Goal: Transaction & Acquisition: Download file/media

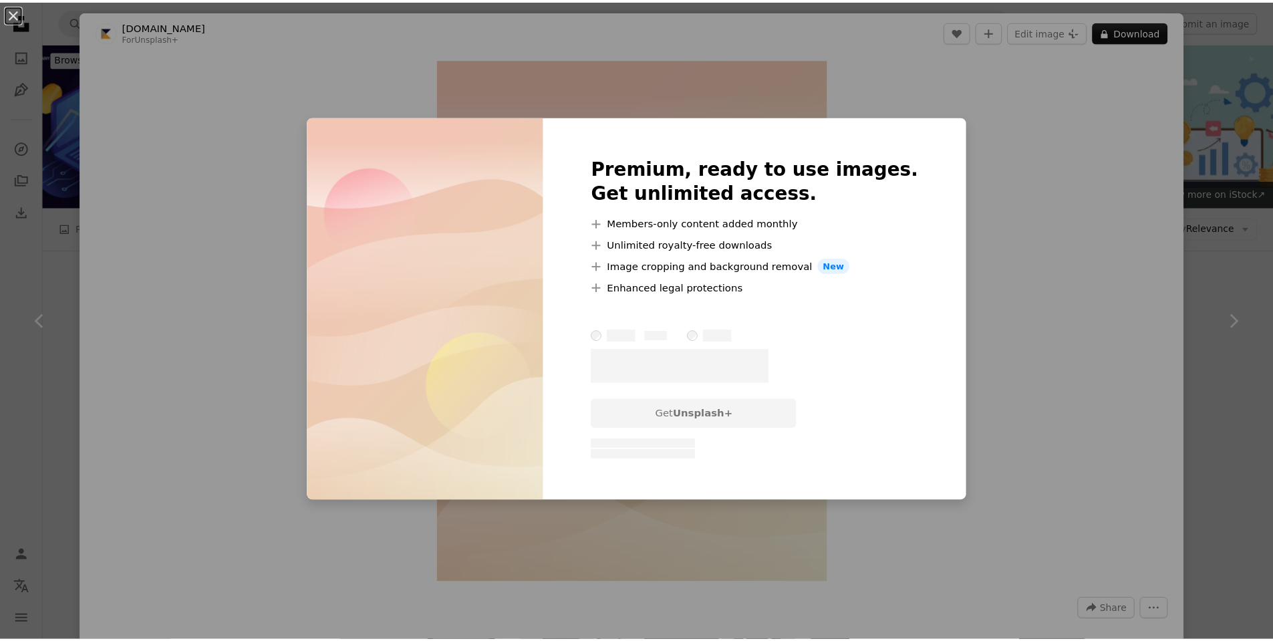
scroll to position [4730, 0]
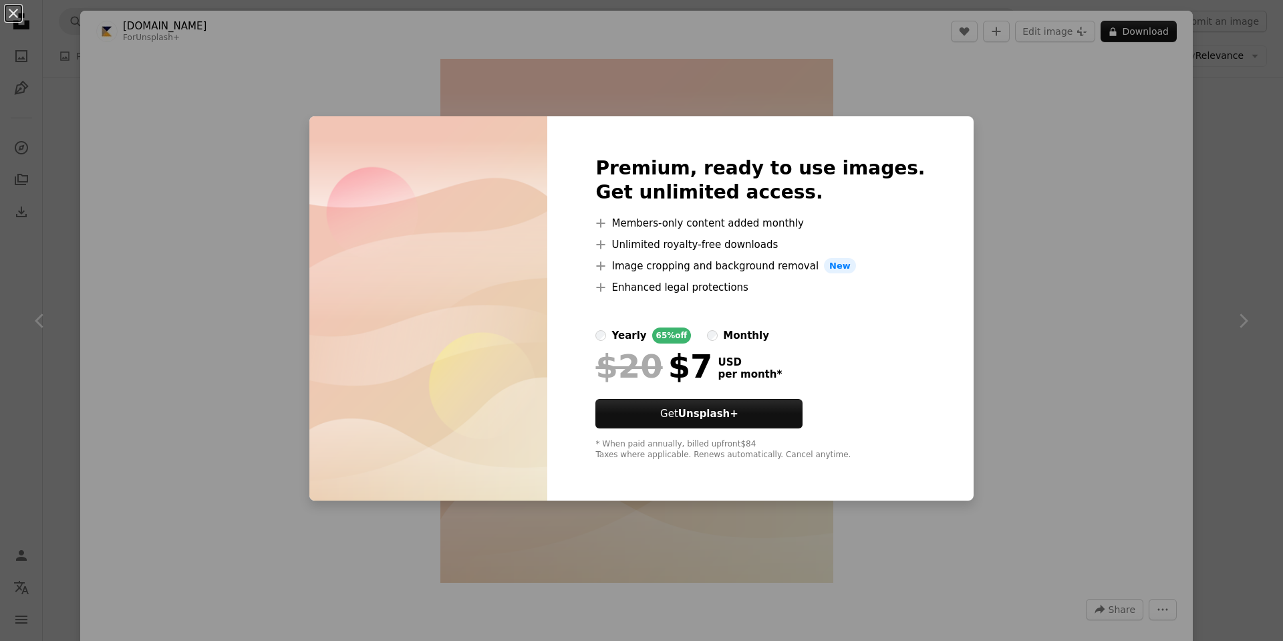
click at [1009, 174] on div "An X shape Premium, ready to use images. Get unlimited access. A plus sign Memb…" at bounding box center [641, 320] width 1283 height 641
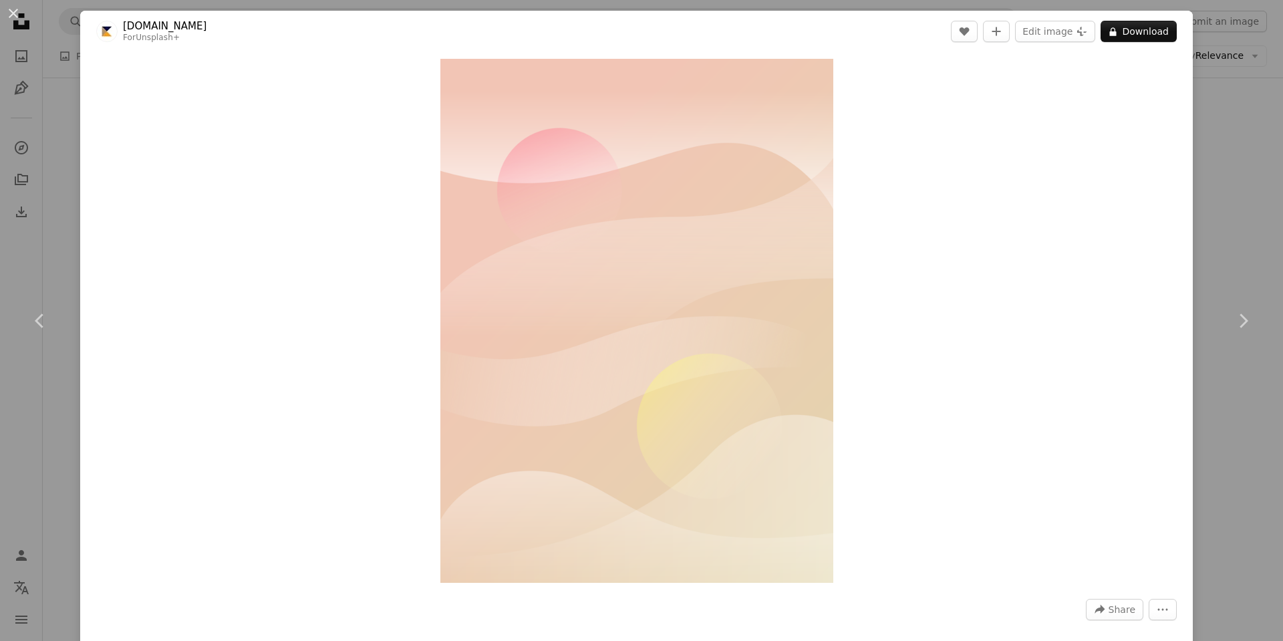
click at [1261, 211] on div "An X shape Chevron left Chevron right [DOMAIN_NAME] For Unsplash+ A heart A plu…" at bounding box center [641, 320] width 1283 height 641
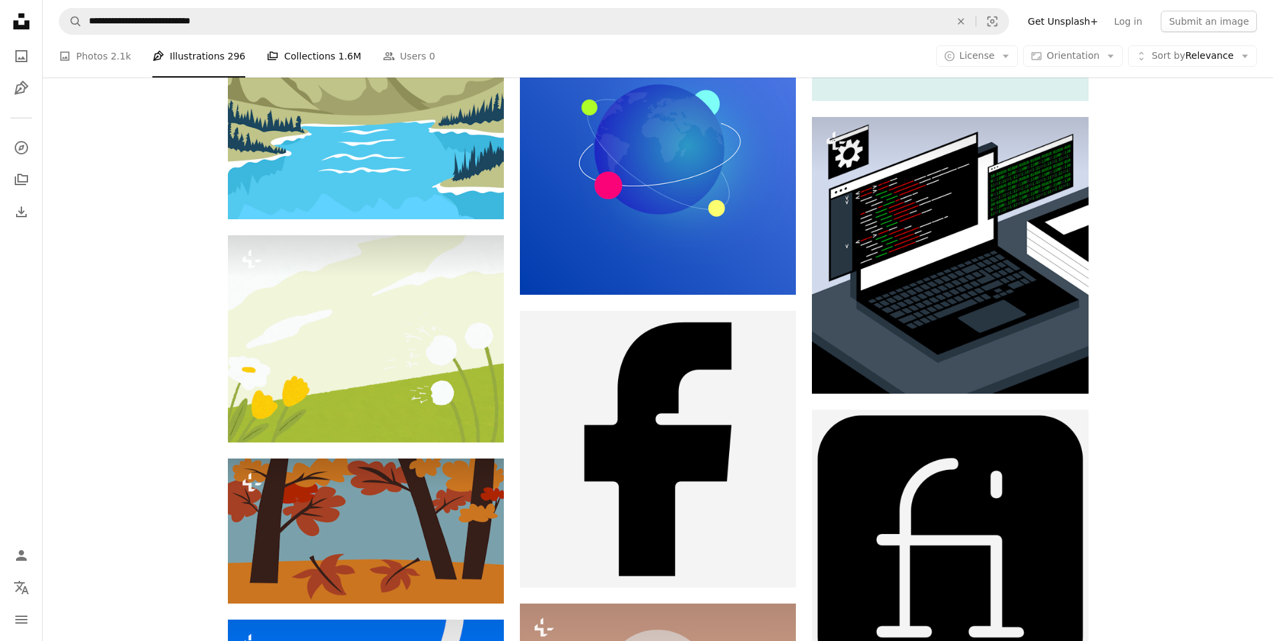
scroll to position [11865, 0]
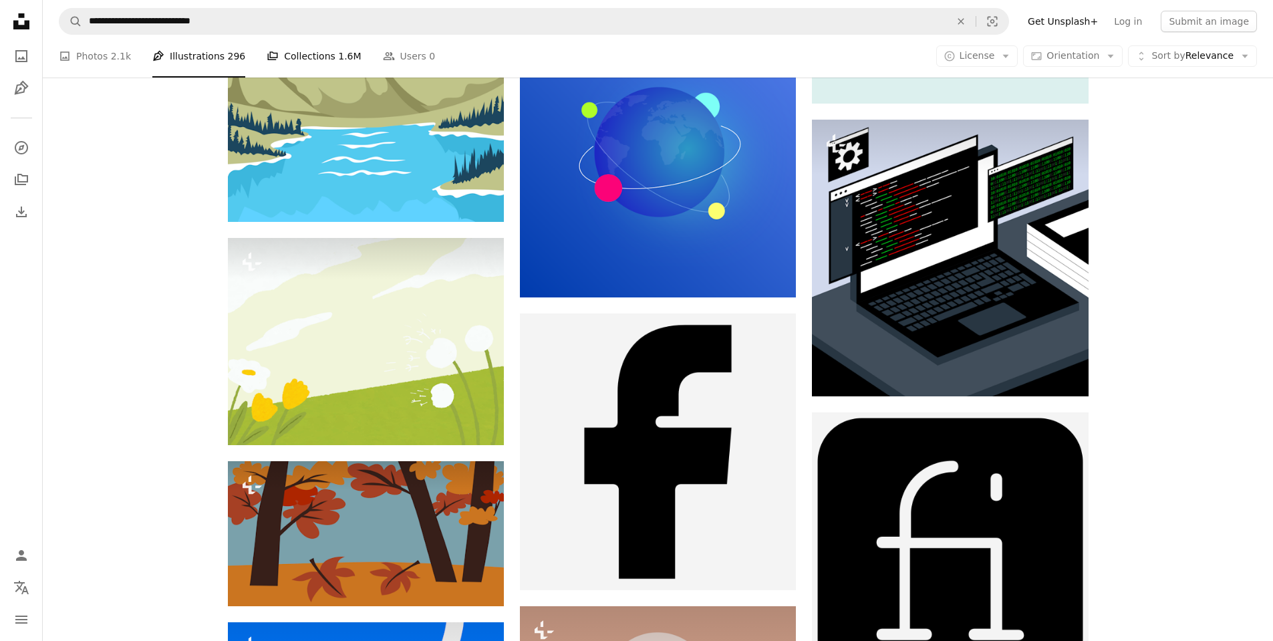
click at [307, 52] on link "A stack of folders Collections 1.6M" at bounding box center [314, 56] width 94 height 43
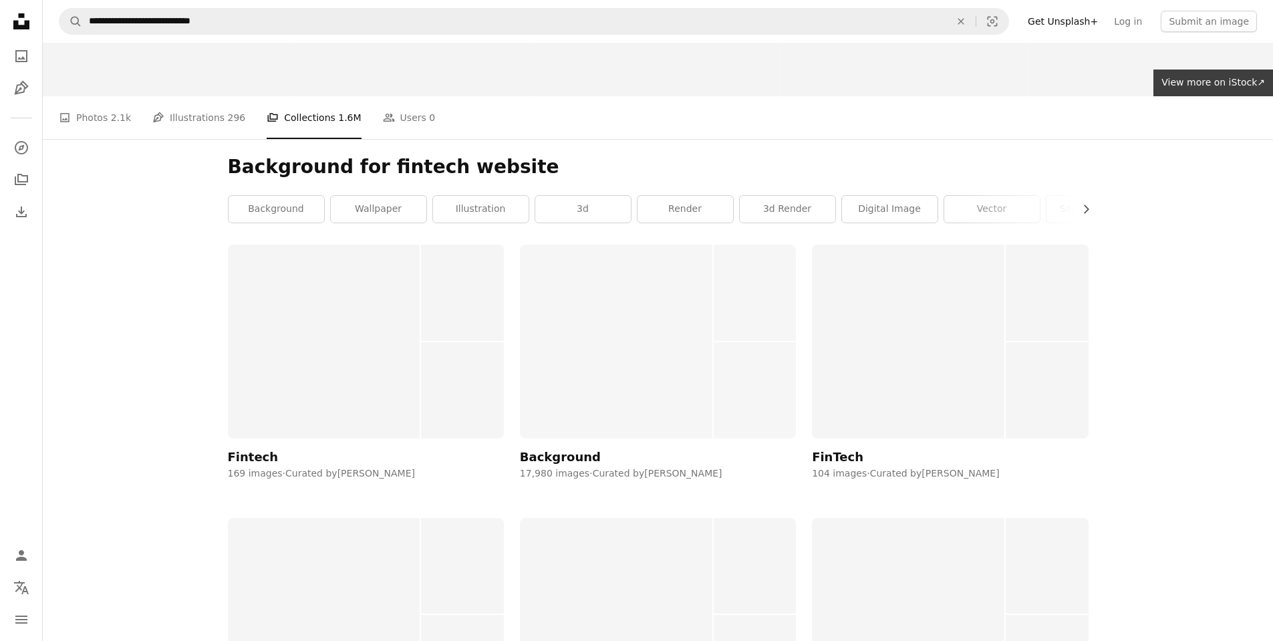
scroll to position [80, 0]
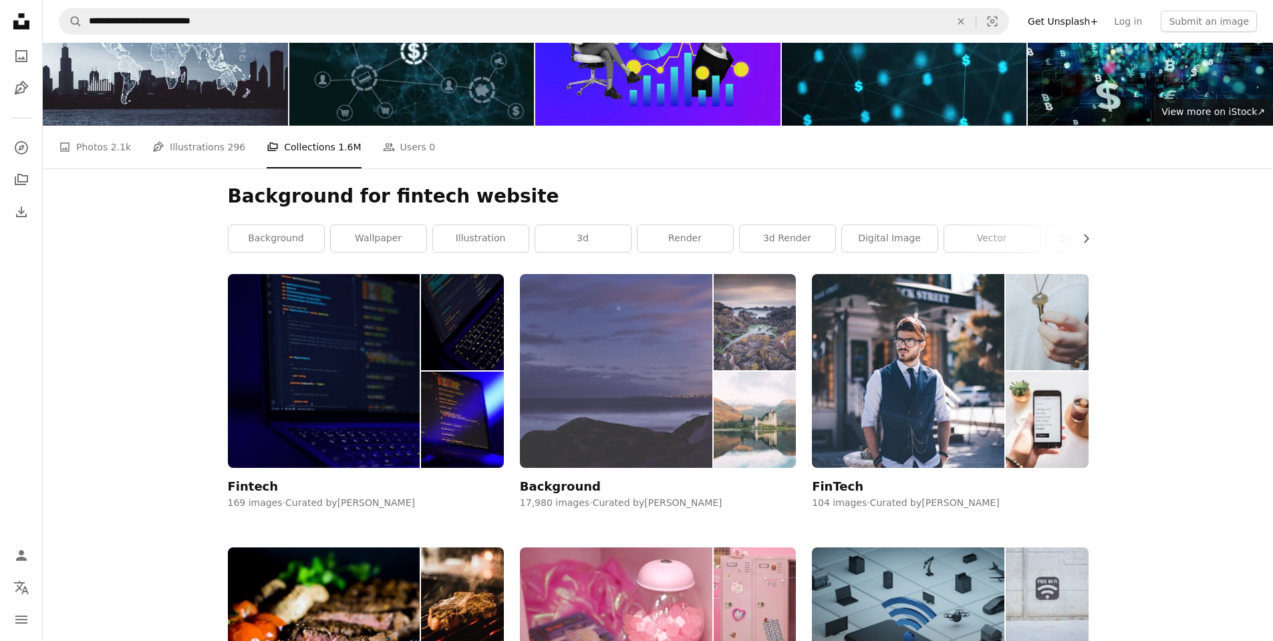
click at [623, 364] on img at bounding box center [616, 370] width 192 height 193
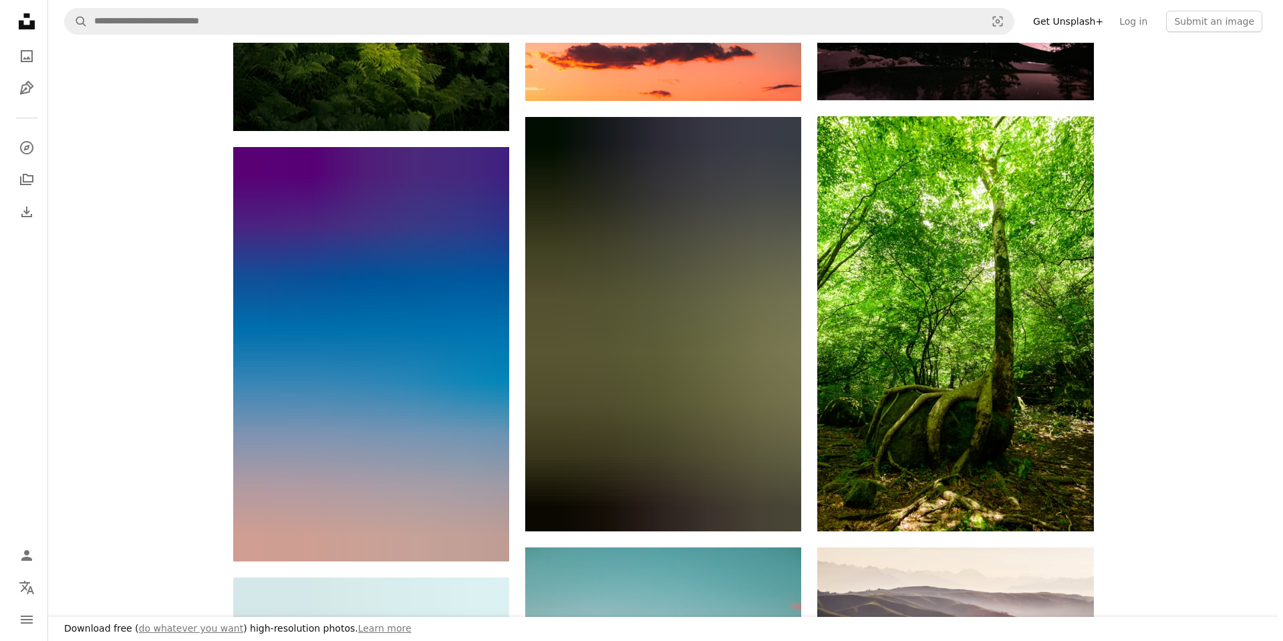
scroll to position [721, 0]
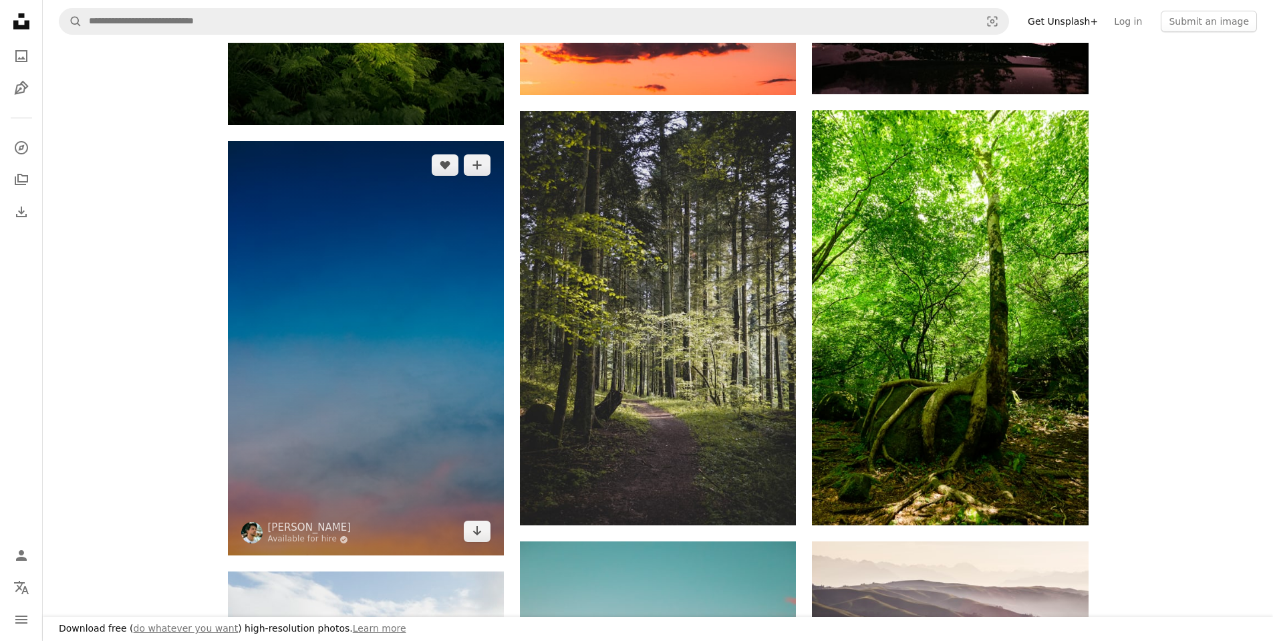
click at [371, 269] on img at bounding box center [366, 348] width 276 height 414
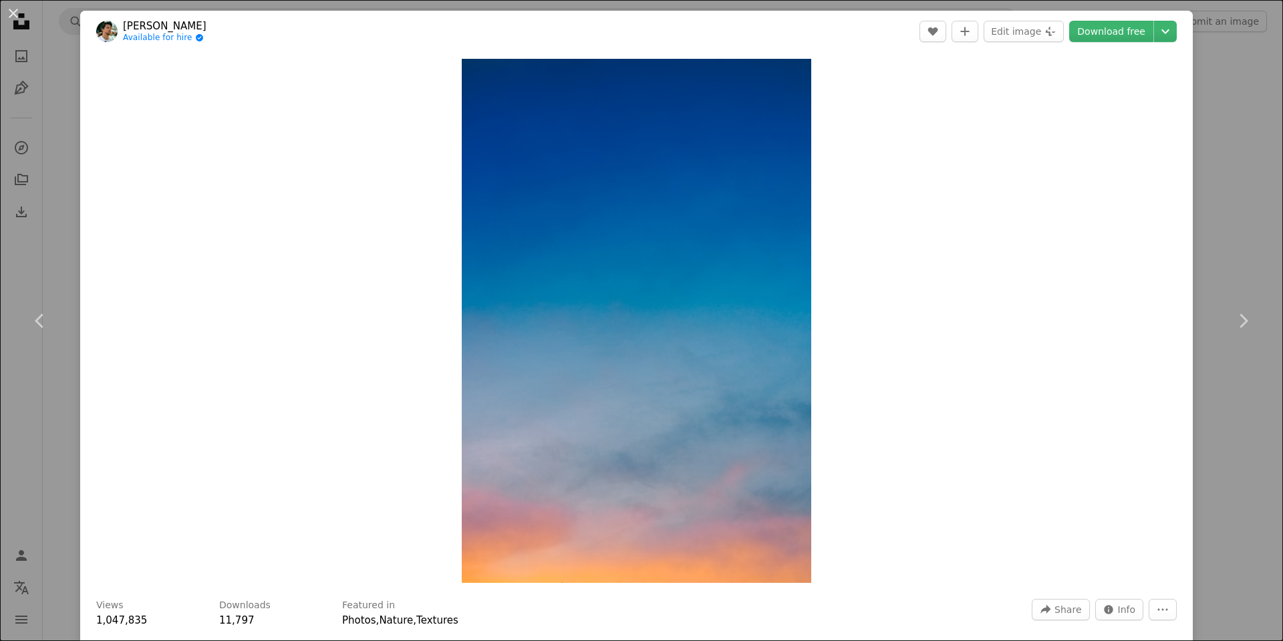
click at [941, 150] on div "Zoom in" at bounding box center [636, 320] width 1112 height 537
click at [1231, 168] on div "An X shape Chevron left Chevron right [PERSON_NAME] Available for hire A checkm…" at bounding box center [641, 320] width 1283 height 641
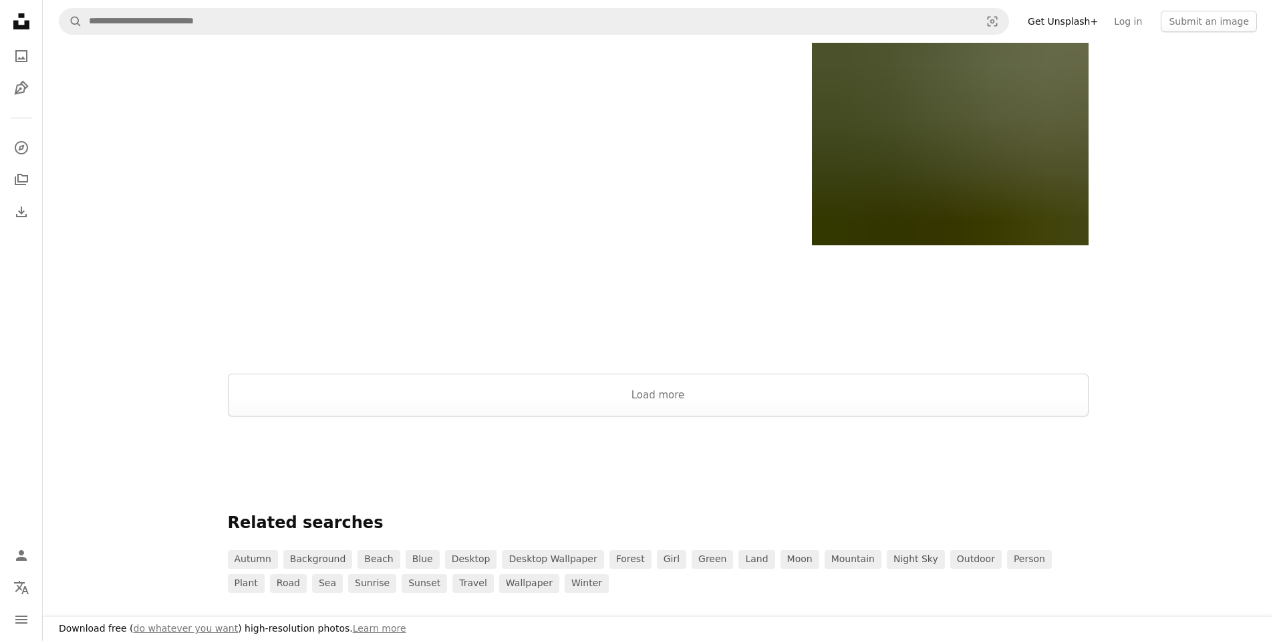
scroll to position [2325, 0]
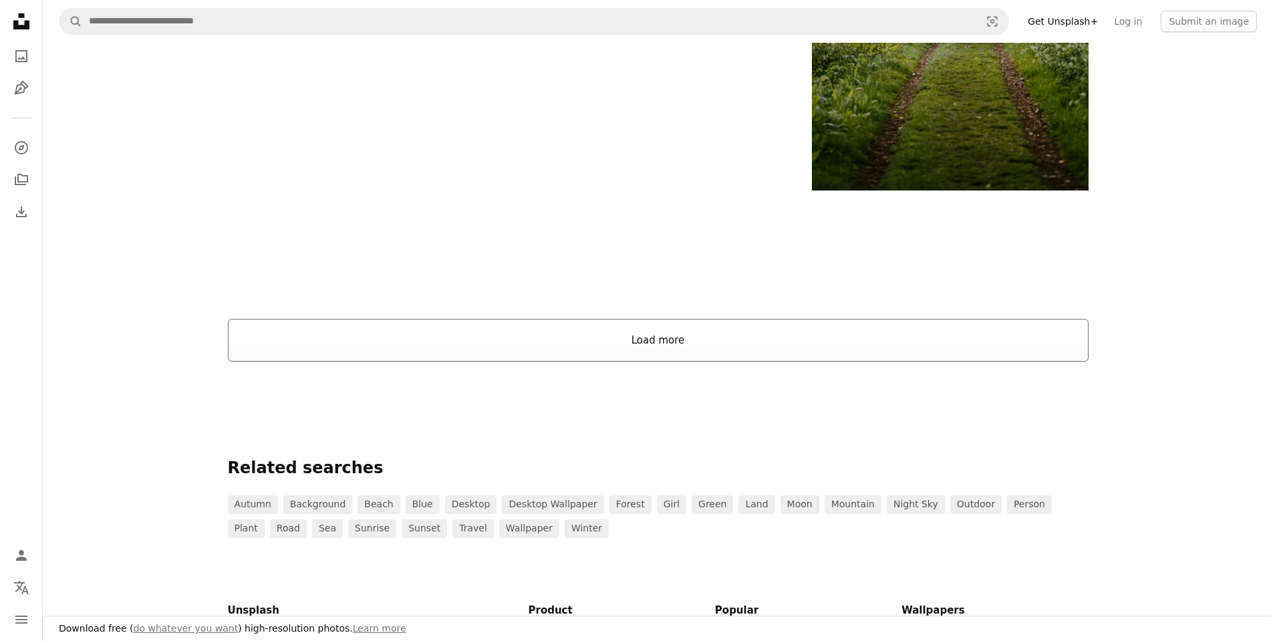
click at [653, 333] on button "Load more" at bounding box center [658, 340] width 860 height 43
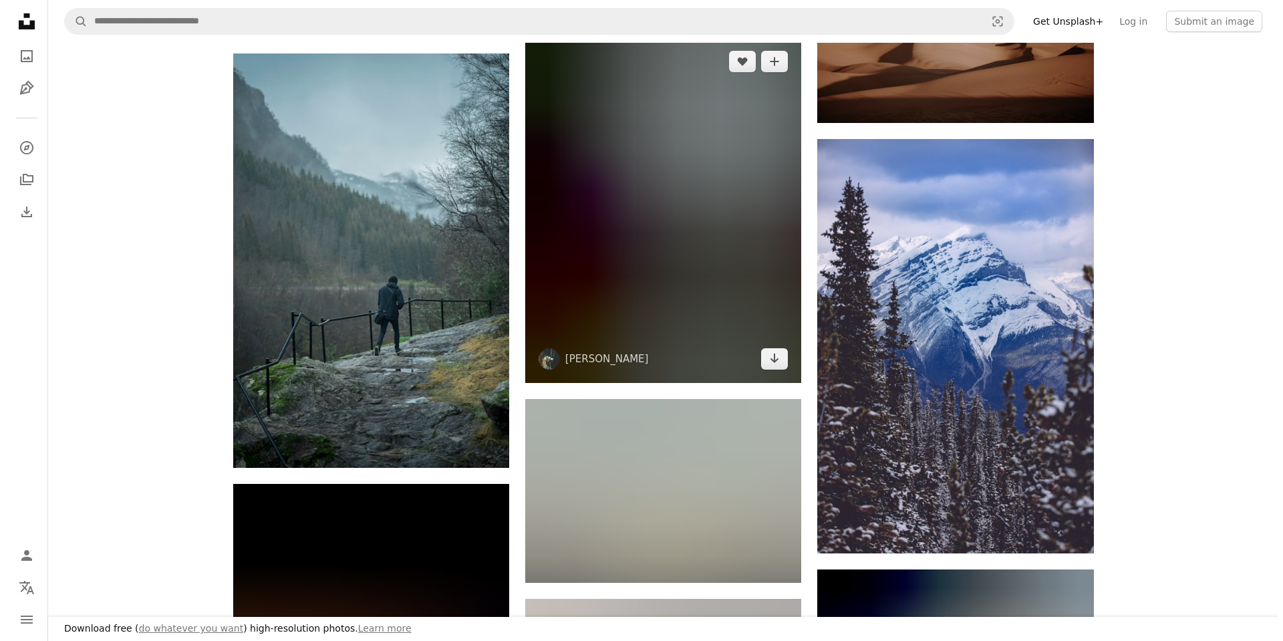
scroll to position [6253, 0]
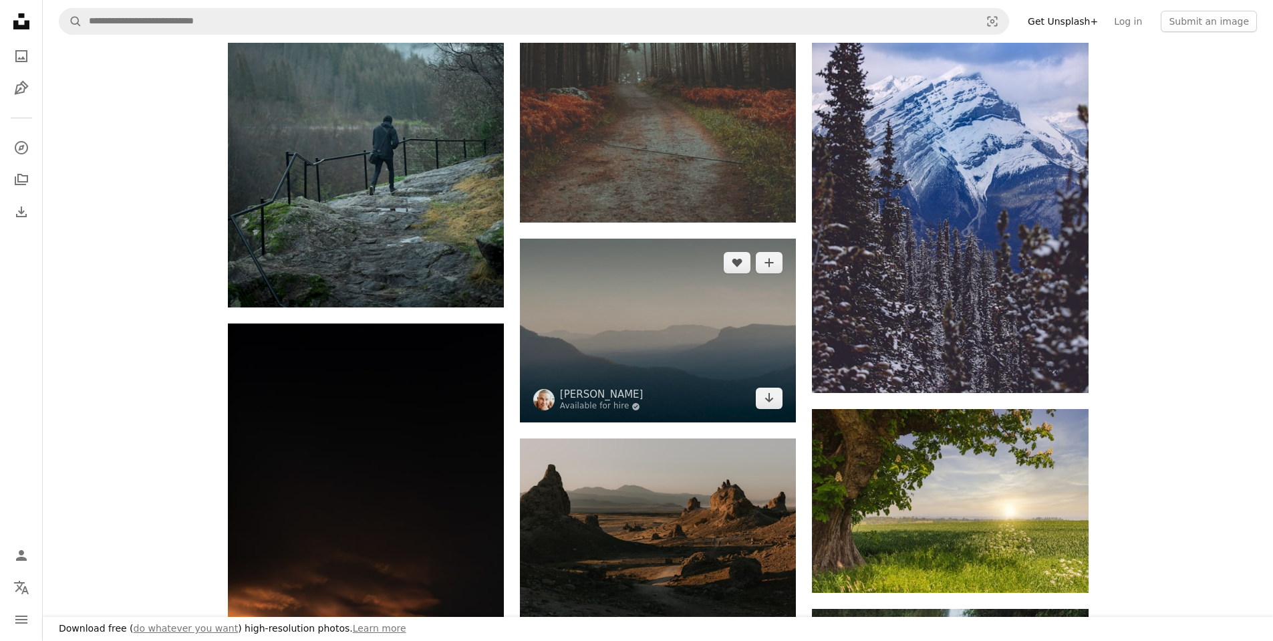
click at [684, 327] on img at bounding box center [658, 330] width 276 height 184
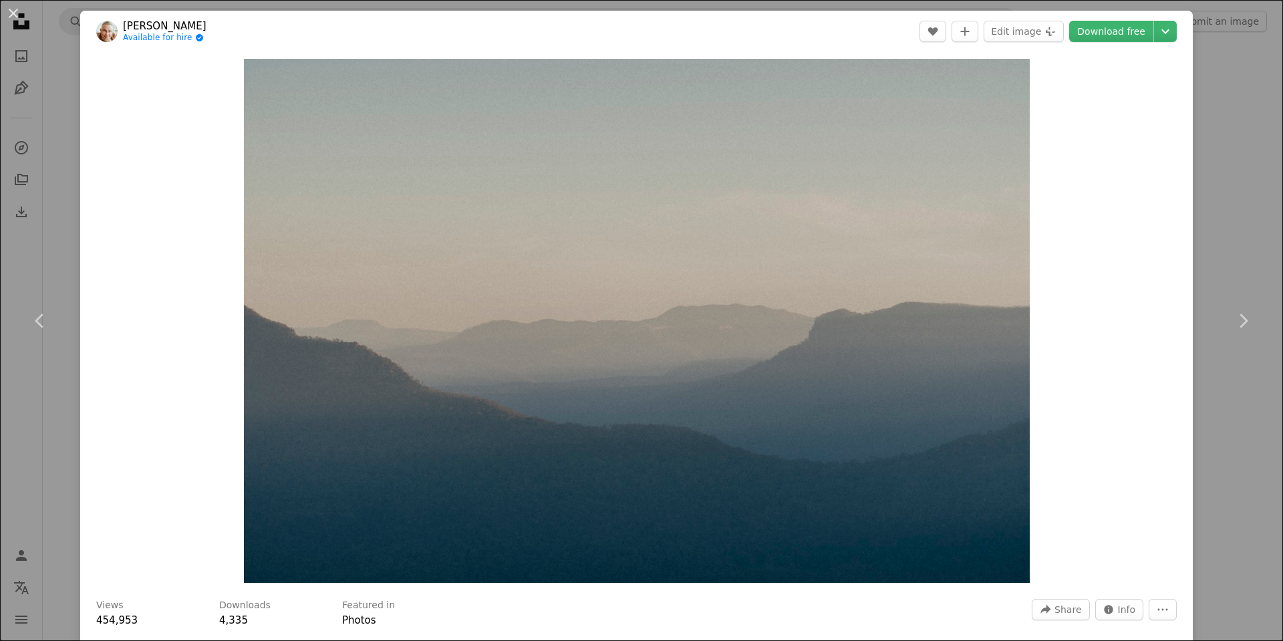
click at [1245, 232] on div "An X shape Chevron left Chevron right [PERSON_NAME] Available for hire A checkm…" at bounding box center [641, 320] width 1283 height 641
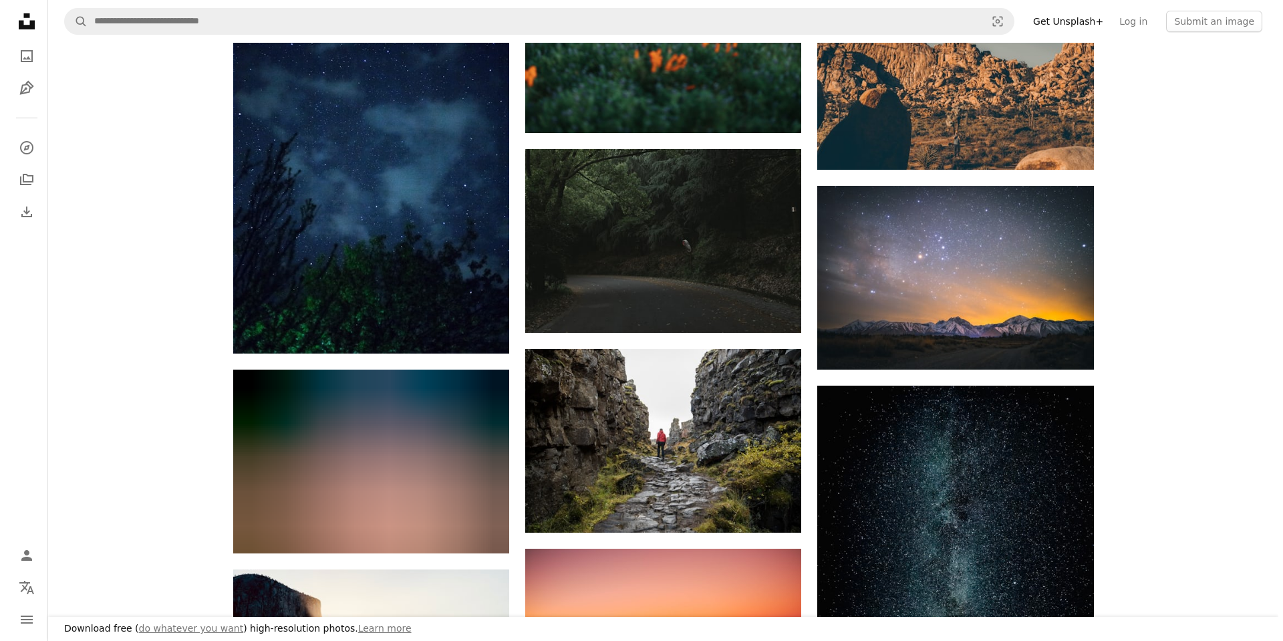
scroll to position [8497, 0]
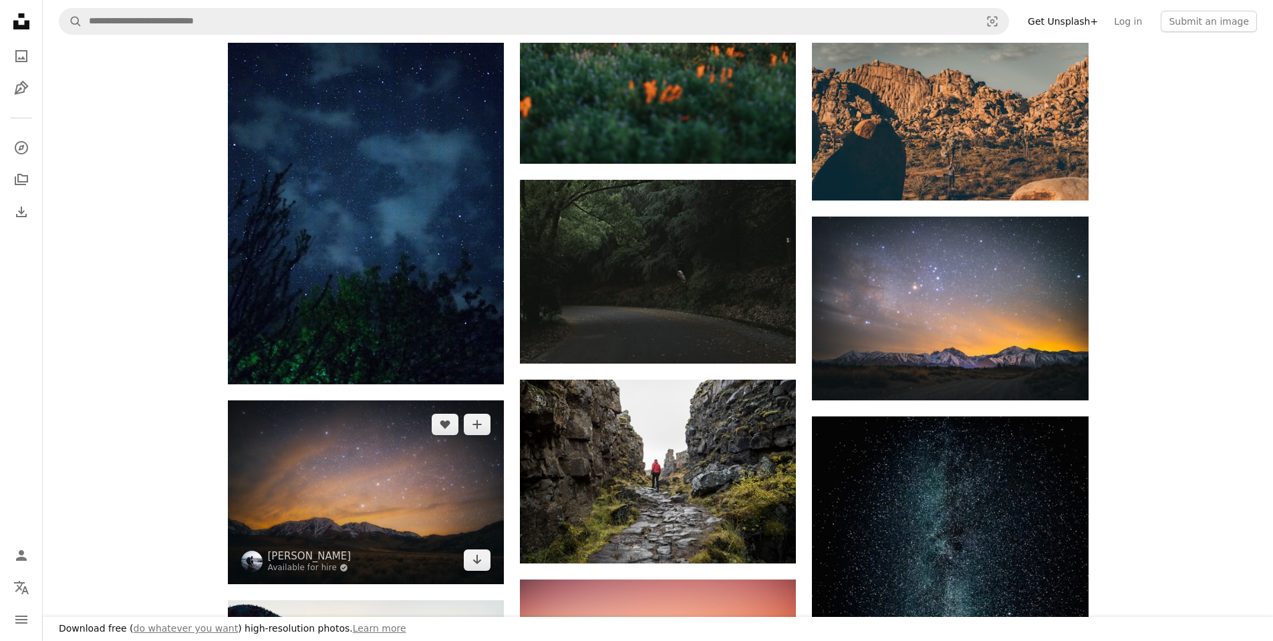
click at [362, 485] on img at bounding box center [366, 492] width 276 height 184
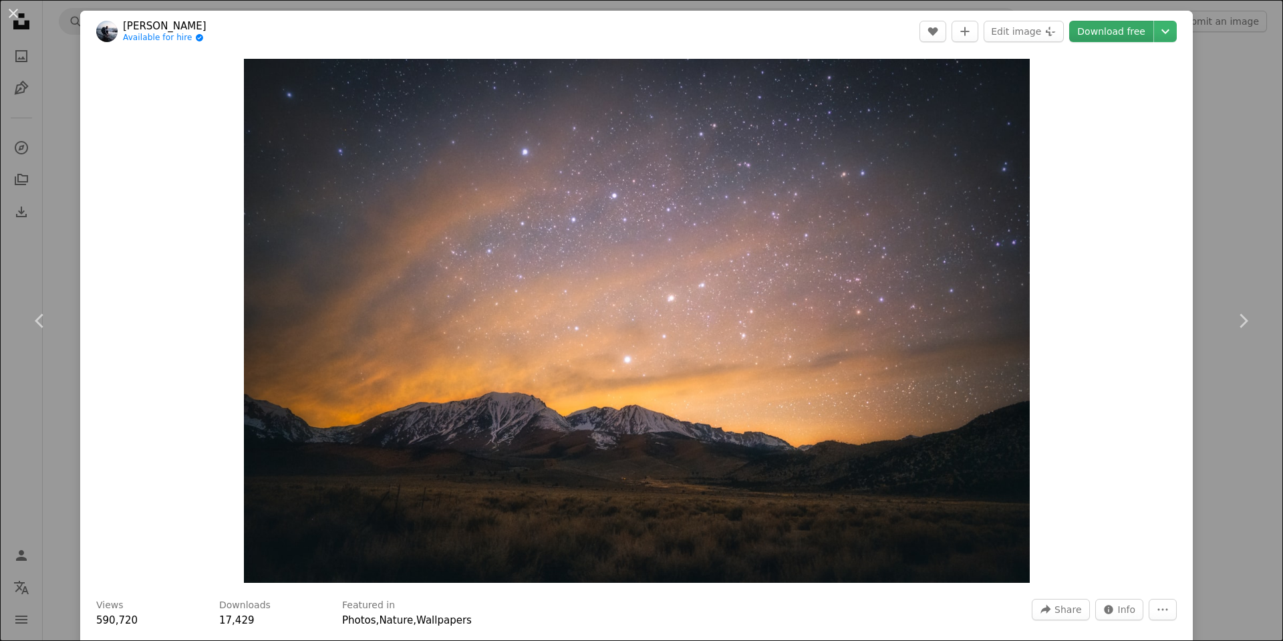
click at [1127, 29] on link "Download free" at bounding box center [1111, 31] width 84 height 21
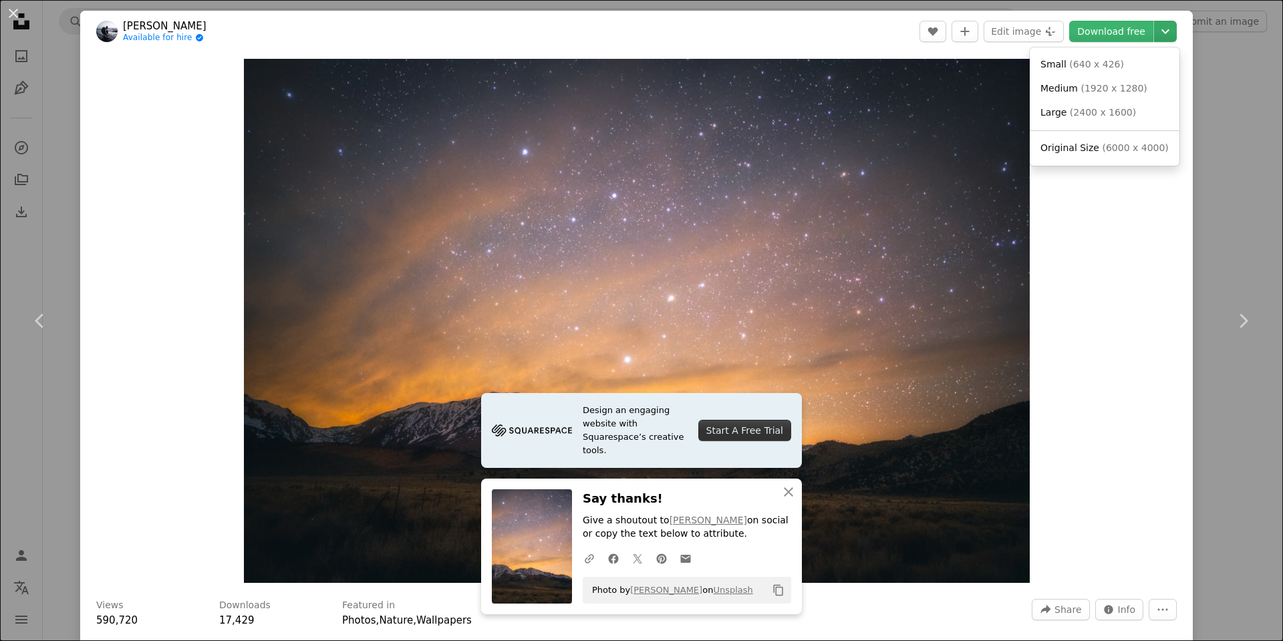
click at [1154, 29] on icon "Chevron down" at bounding box center [1164, 31] width 21 height 16
click at [1126, 90] on span "( 1920 x 1280 )" at bounding box center [1113, 88] width 66 height 11
